Goal: Task Accomplishment & Management: Manage account settings

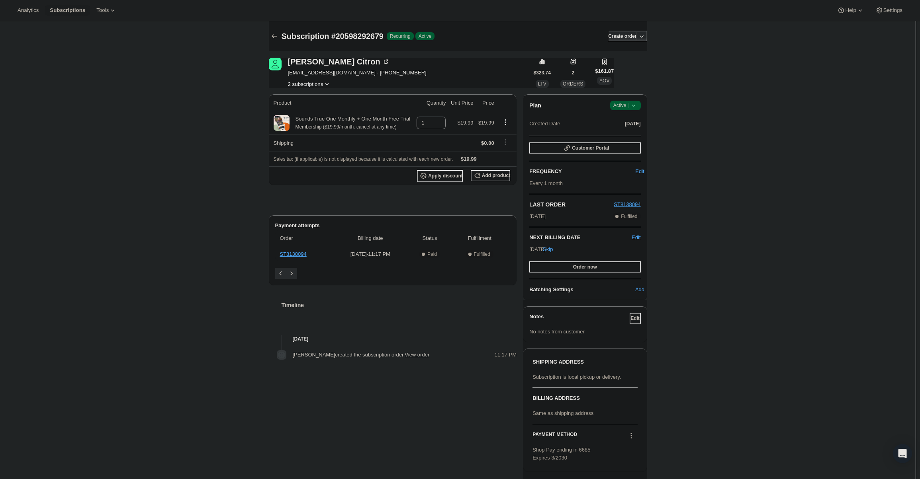
click at [636, 103] on icon at bounding box center [634, 106] width 8 height 8
click at [635, 130] on button "Cancel subscription" at bounding box center [628, 134] width 50 height 13
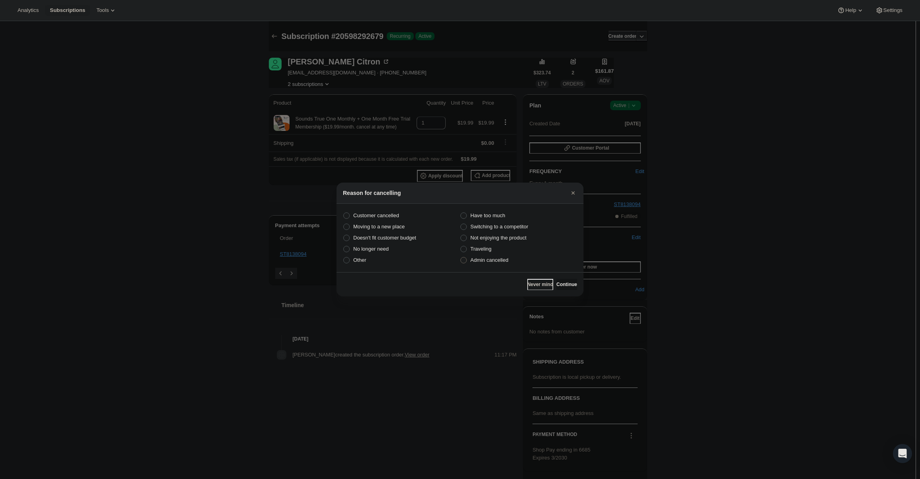
click at [507, 263] on span "Admin cancelled" at bounding box center [489, 260] width 38 height 6
click at [501, 258] on span "Admin cancelled" at bounding box center [489, 260] width 38 height 6
click at [461, 258] on input "Admin cancelled" at bounding box center [460, 257] width 0 height 0
radio input "true"
click at [560, 285] on span "Continue" at bounding box center [566, 285] width 21 height 6
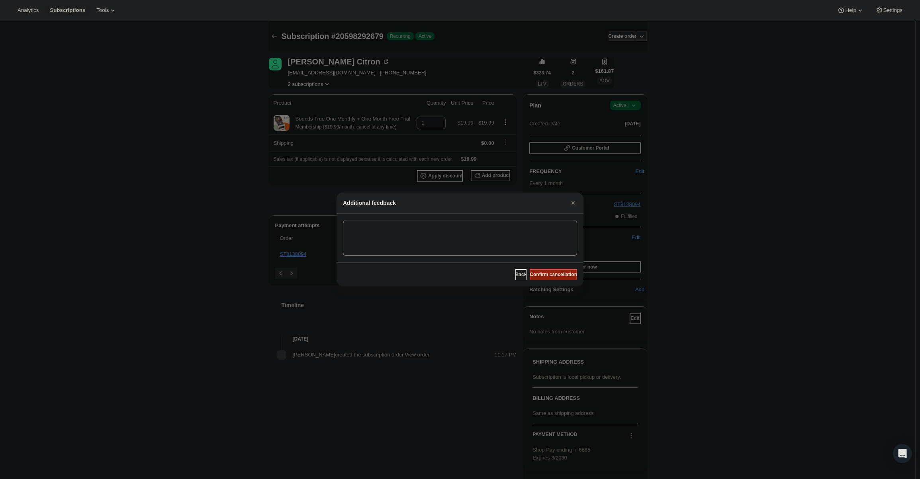
click at [555, 278] on button "Confirm cancellation" at bounding box center [553, 274] width 47 height 11
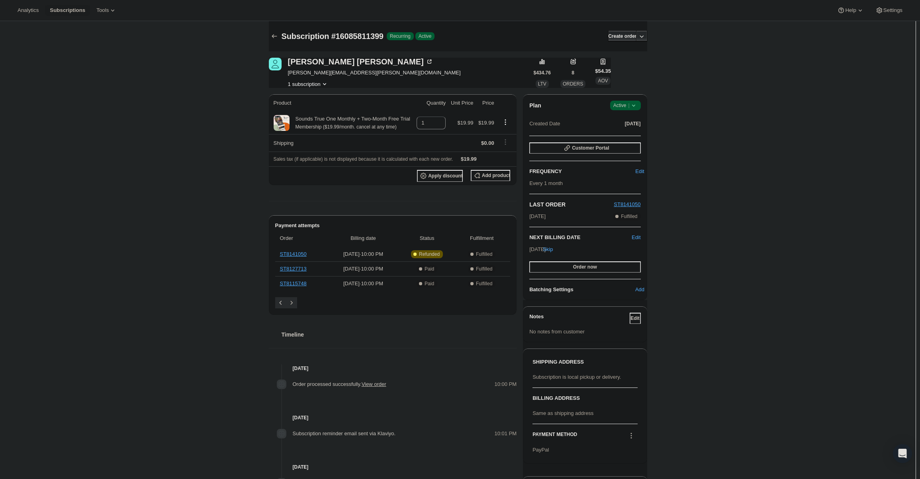
click at [634, 109] on icon at bounding box center [634, 106] width 8 height 8
click at [632, 138] on span "Cancel subscription" at bounding box center [627, 135] width 45 height 6
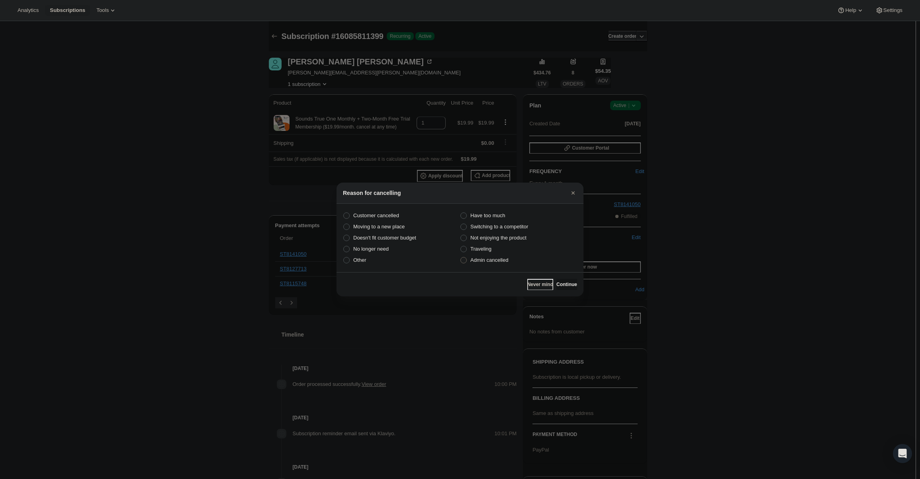
click at [509, 258] on label "Admin cancelled" at bounding box center [518, 260] width 117 height 11
click at [461, 258] on input "Admin cancelled" at bounding box center [460, 257] width 0 height 0
radio input "true"
drag, startPoint x: 561, startPoint y: 278, endPoint x: 559, endPoint y: 285, distance: 7.8
click at [561, 278] on div "Never mind Continue" at bounding box center [459, 284] width 247 height 24
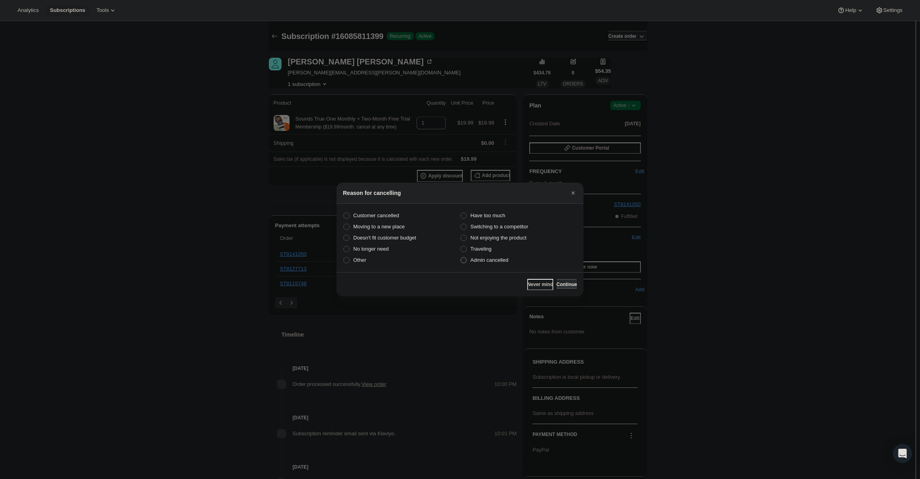
drag, startPoint x: 559, startPoint y: 285, endPoint x: 558, endPoint y: 281, distance: 4.7
click at [559, 285] on span "Continue" at bounding box center [566, 285] width 21 height 6
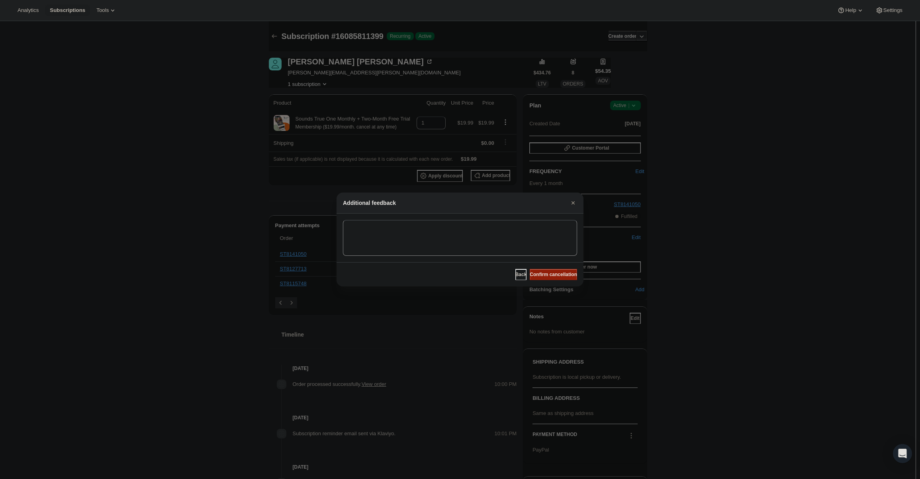
click at [557, 280] on button "Confirm cancellation" at bounding box center [553, 274] width 47 height 11
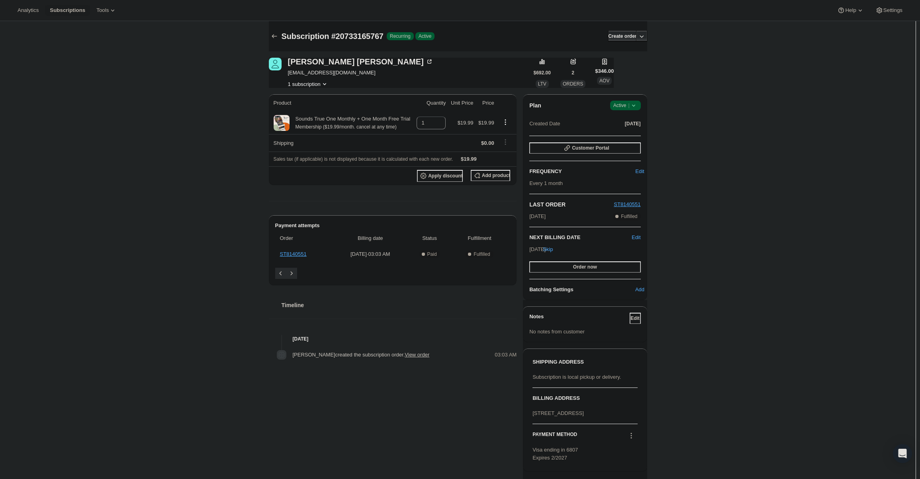
click at [616, 106] on span "Active |" at bounding box center [625, 106] width 24 height 8
click at [618, 137] on span "Cancel subscription" at bounding box center [627, 135] width 45 height 6
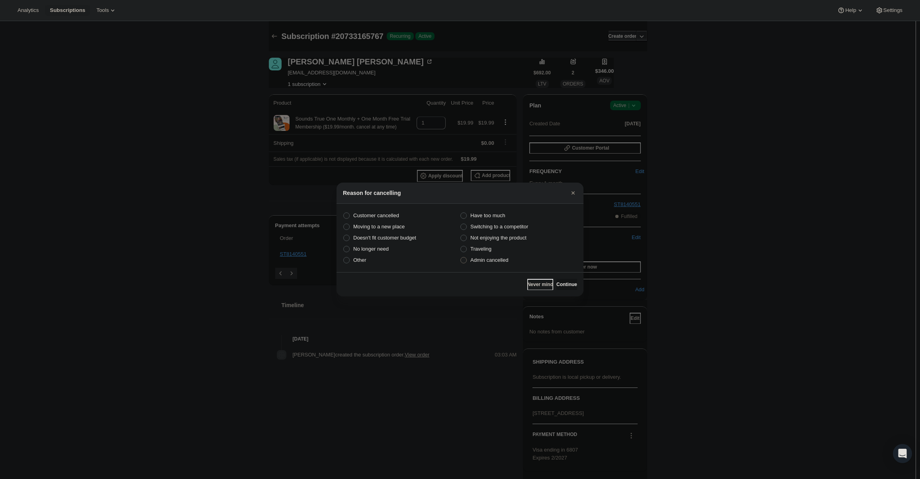
click at [483, 263] on span "Admin cancelled" at bounding box center [489, 260] width 38 height 6
click at [461, 258] on input "Admin cancelled" at bounding box center [460, 257] width 0 height 0
radio input "true"
drag, startPoint x: 561, startPoint y: 291, endPoint x: 556, endPoint y: 283, distance: 9.8
click at [560, 290] on div "Never mind Continue" at bounding box center [459, 284] width 247 height 24
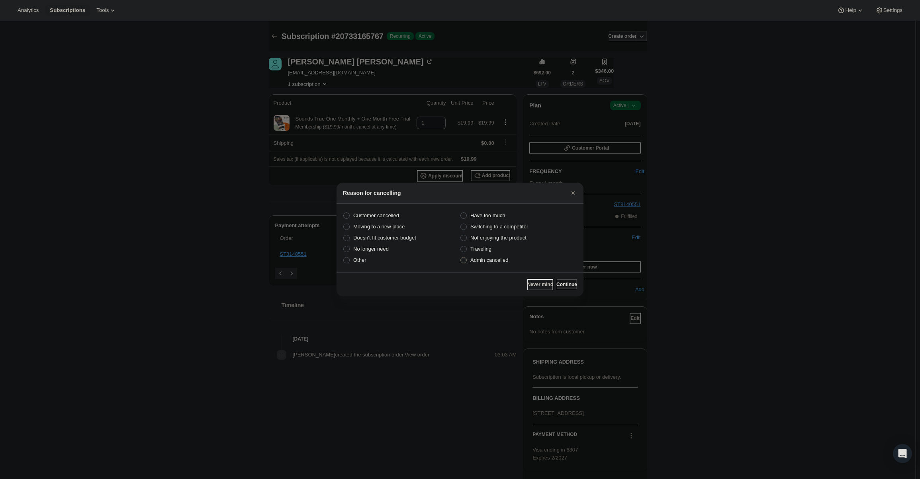
click at [556, 283] on span "Continue" at bounding box center [566, 285] width 21 height 6
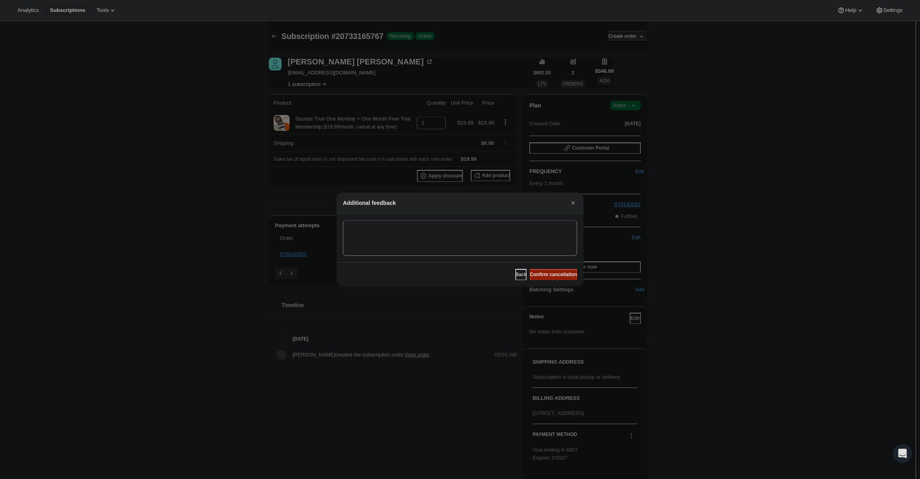
click at [555, 272] on span "Confirm cancellation" at bounding box center [553, 275] width 47 height 6
